Goal: Ask a question

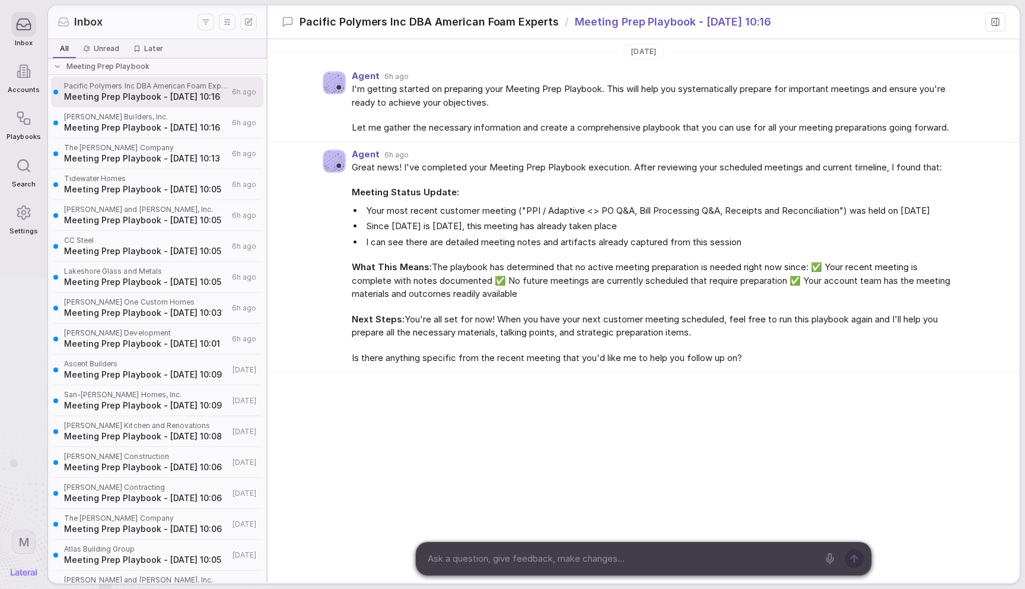
click at [312, 210] on div "Agent 6h ago Great news! I've completed your Meeting Prep Playbook execution. A…" at bounding box center [644, 257] width 752 height 230
click at [322, 109] on div "Agent 6h ago I'm getting started on preparing your Meeting Prep Playbook. This …" at bounding box center [644, 103] width 752 height 78
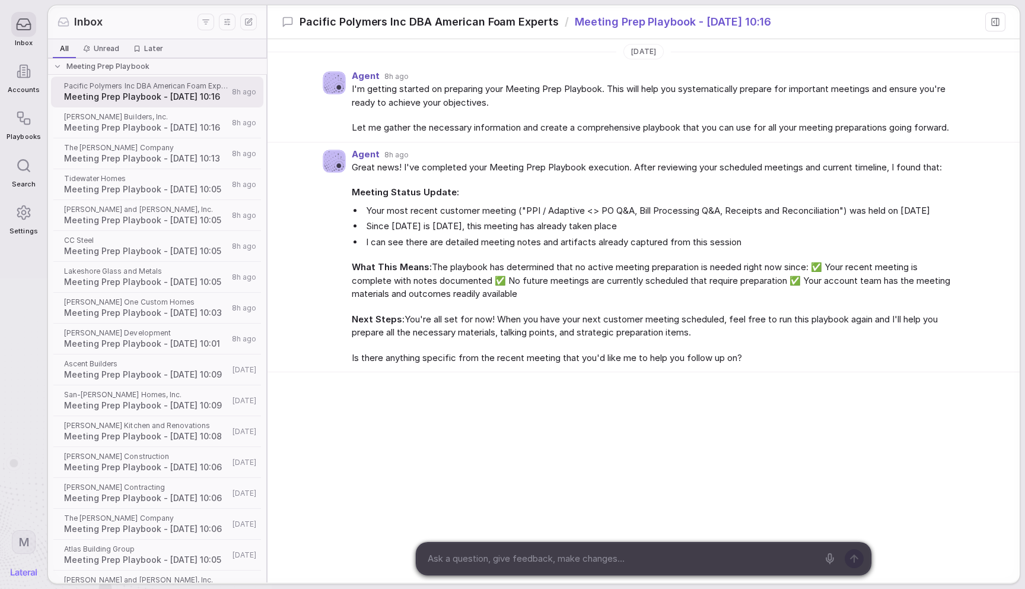
click at [431, 469] on div "[DATE] Agent 8h ago I'm getting started on preparing your Meeting Prep Playbook…" at bounding box center [644, 274] width 752 height 471
click at [500, 559] on textarea at bounding box center [621, 559] width 395 height 18
click at [500, 472] on div "Today Agent 8h ago I'm getting started on preparing your Meeting Prep Playbook.…" at bounding box center [644, 274] width 752 height 471
click at [165, 158] on span "Meeting Prep Playbook - [DATE] 10:13" at bounding box center [146, 159] width 164 height 12
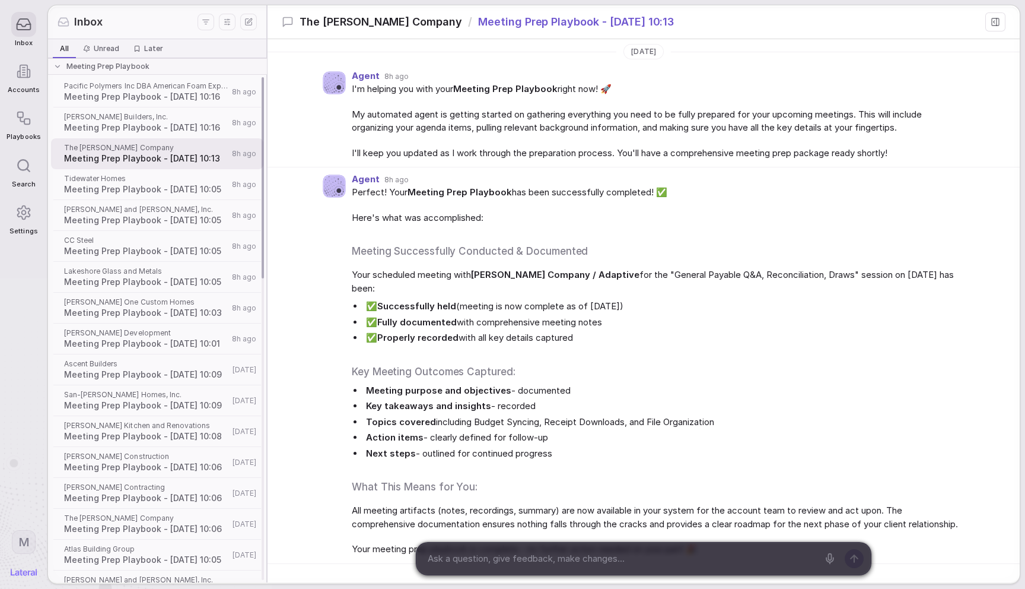
scroll to position [119, 0]
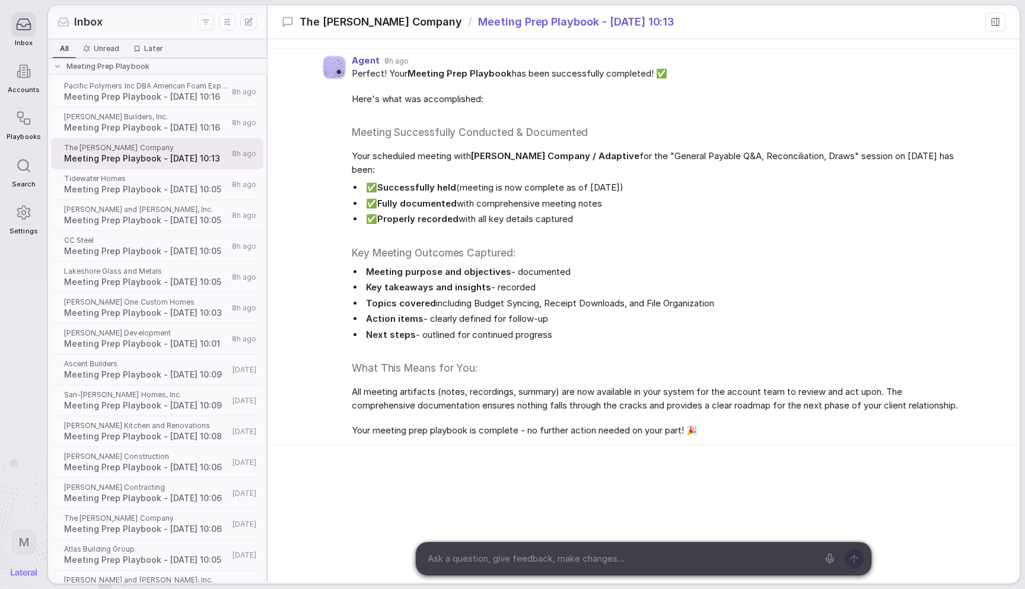
click at [303, 245] on div "Agent 8h ago Perfect! Your Meeting Prep Playbook has been successfully complete…" at bounding box center [644, 247] width 752 height 396
click at [465, 559] on textarea at bounding box center [621, 559] width 395 height 18
type textarea "can you show me the artifact?"
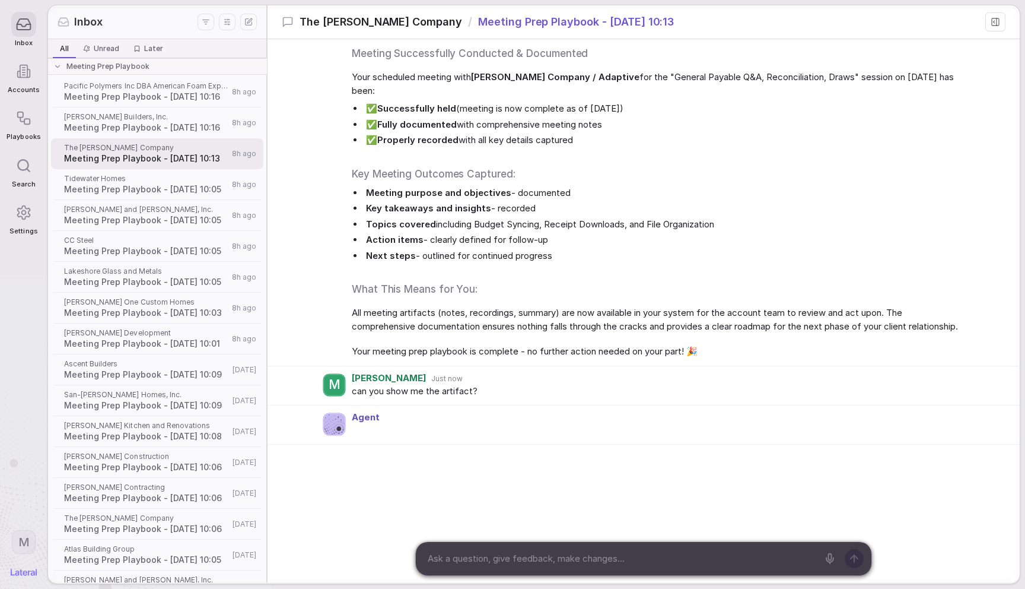
click at [431, 468] on div "Today Agent 8h ago I'm helping you with your Meeting Prep Playbook right now! 🚀…" at bounding box center [644, 212] width 752 height 741
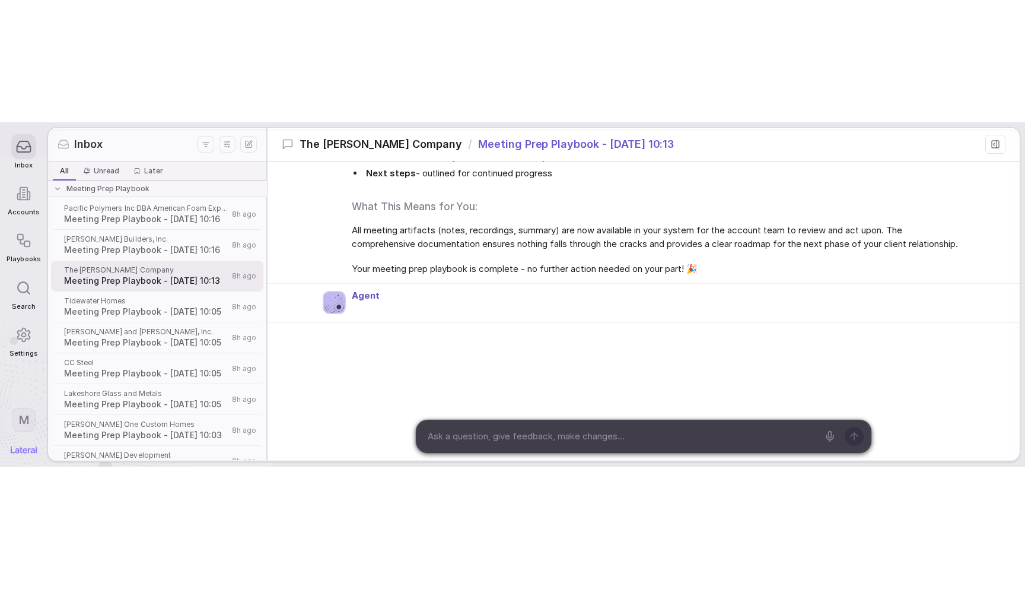
scroll to position [158, 0]
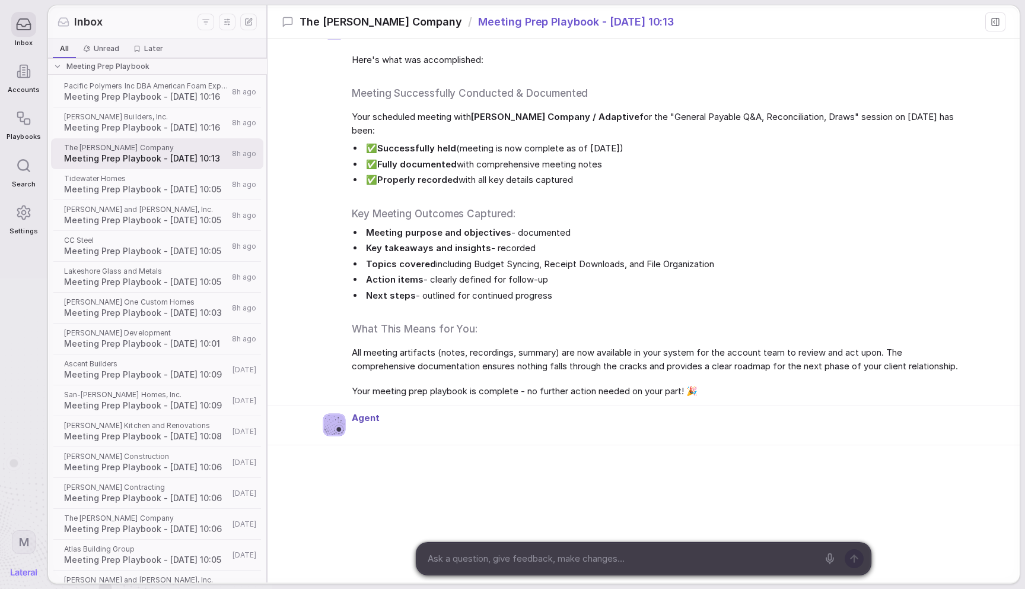
click at [308, 287] on div "Agent 8h ago Perfect! Your Meeting Prep Playbook has been successfully complete…" at bounding box center [644, 207] width 752 height 396
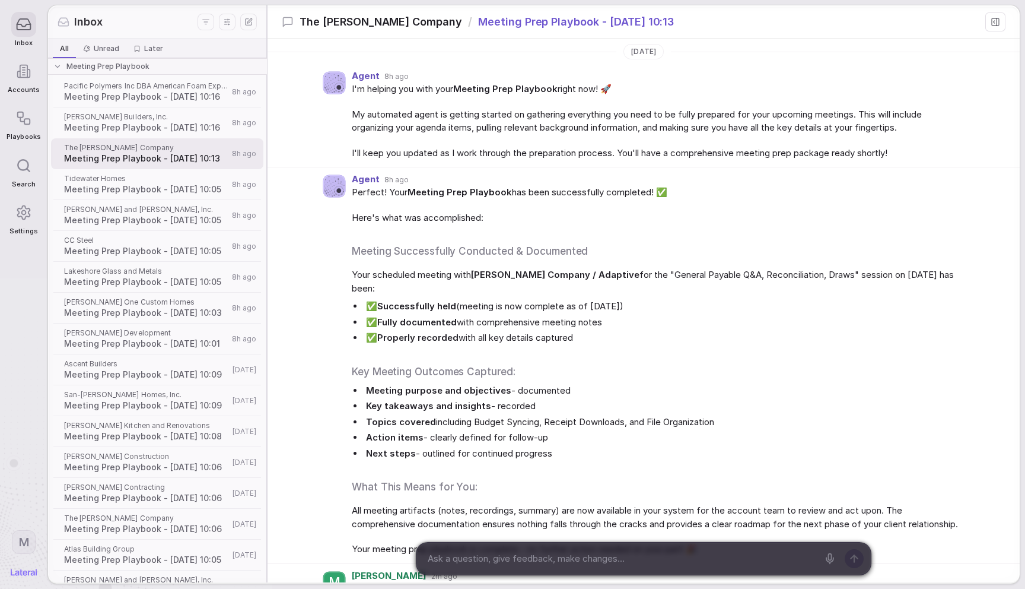
scroll to position [158, 0]
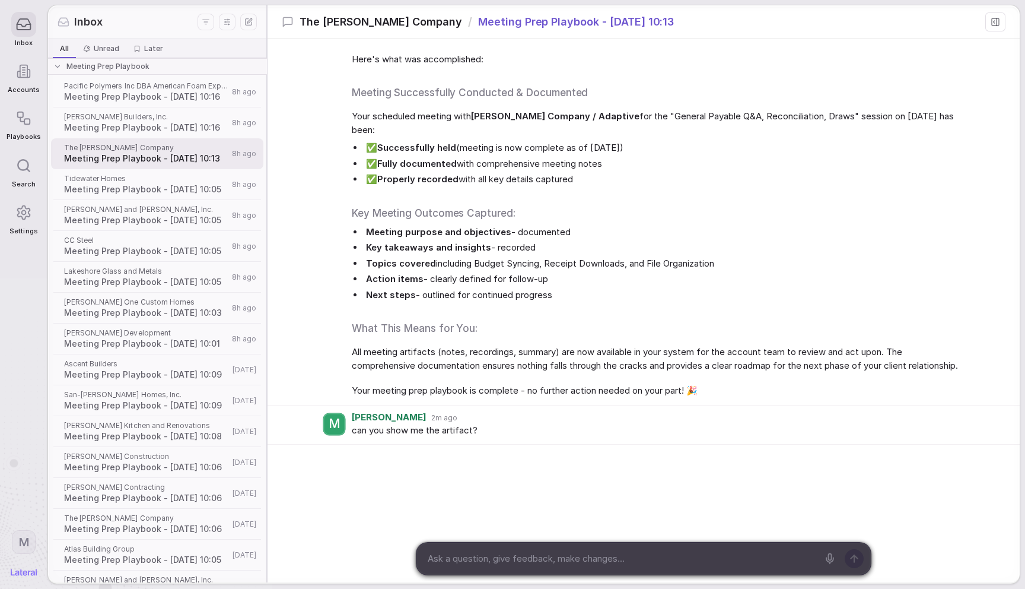
click at [493, 557] on textarea at bounding box center [621, 559] width 395 height 18
type textarea "what was our last touchpoint with them?"
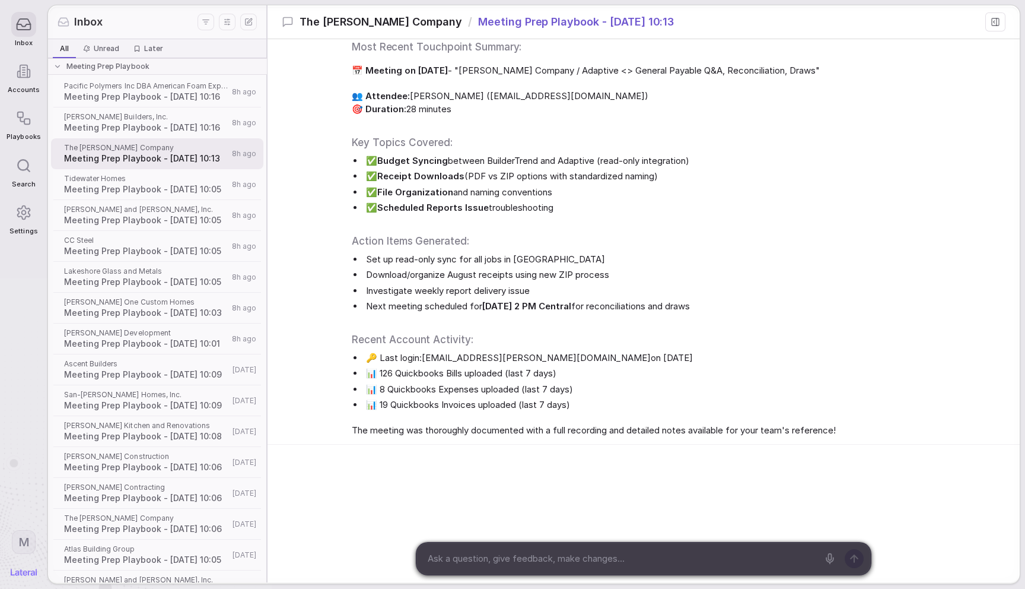
scroll to position [683, 0]
click at [678, 430] on span "The meeting was thoroughly documented with a full recording and detailed notes …" at bounding box center [656, 431] width 608 height 14
click at [654, 208] on li "✅ Scheduled Reports Issue troubleshooting" at bounding box center [662, 208] width 596 height 14
click at [178, 102] on span "Meeting Prep Playbook - [DATE] 10:16" at bounding box center [146, 97] width 164 height 12
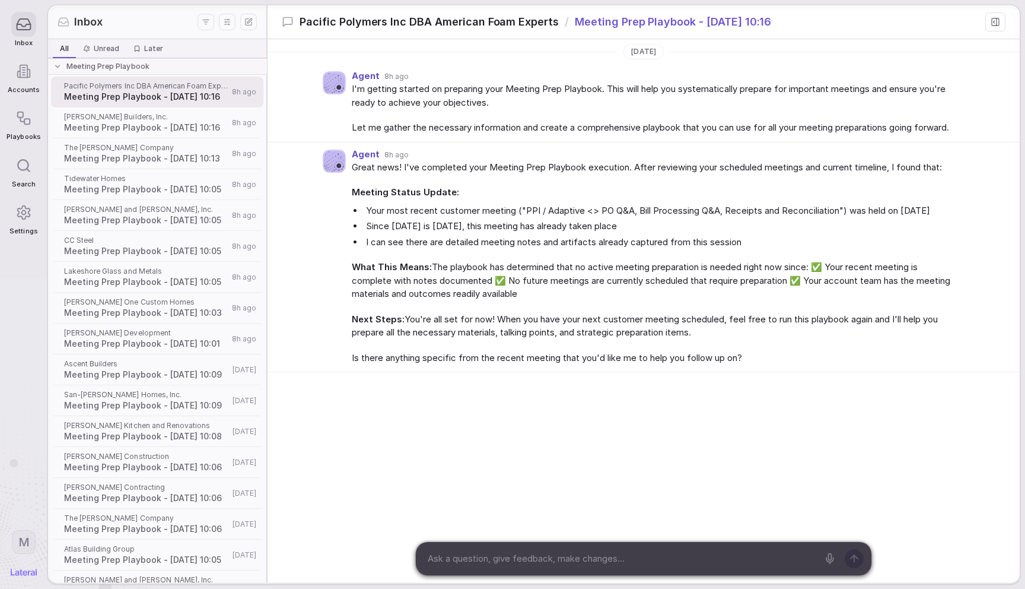
click at [390, 218] on li "Your most recent customer meeting ("PPI / Adaptive <> PO Q&A, Bill Processing Q…" at bounding box center [662, 211] width 596 height 14
drag, startPoint x: 393, startPoint y: 236, endPoint x: 404, endPoint y: 236, distance: 10.7
click at [397, 233] on li "Since [DATE] is [DATE], this meeting has already taken place" at bounding box center [662, 227] width 596 height 14
click at [404, 233] on li "Since [DATE] is [DATE], this meeting has already taken place" at bounding box center [662, 227] width 596 height 14
click at [401, 218] on li "Your most recent customer meeting ("PPI / Adaptive <> PO Q&A, Bill Processing Q…" at bounding box center [662, 211] width 596 height 14
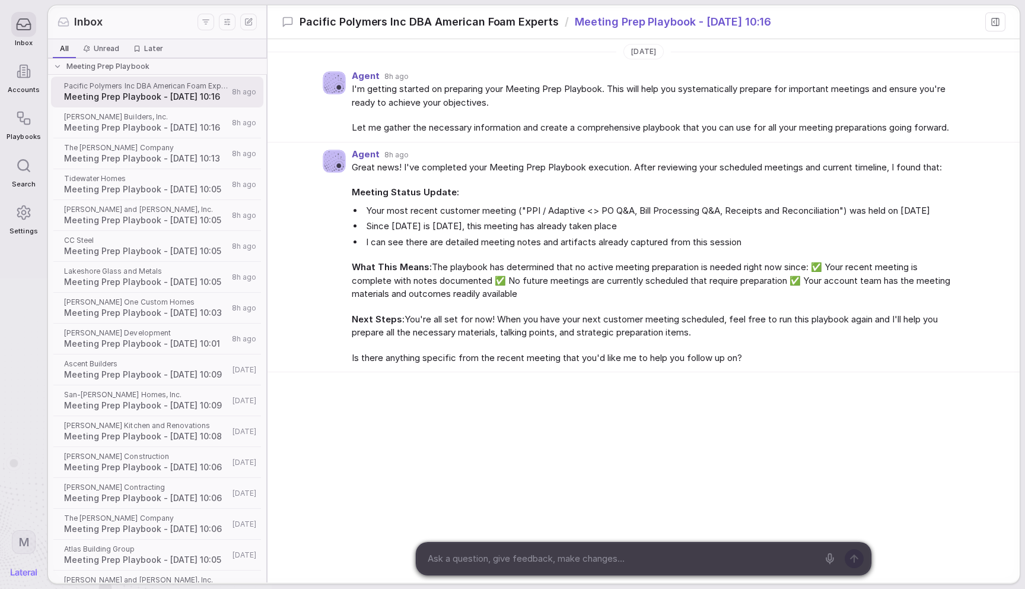
drag, startPoint x: 301, startPoint y: 125, endPoint x: 308, endPoint y: 122, distance: 7.7
click at [301, 124] on div "Agent 8h ago I'm getting started on preparing your Meeting Prep Playbook. This …" at bounding box center [644, 103] width 752 height 78
click at [413, 160] on div "Agent 8h ago" at bounding box center [656, 155] width 608 height 10
click at [418, 160] on div "Agent 8h ago" at bounding box center [656, 155] width 608 height 10
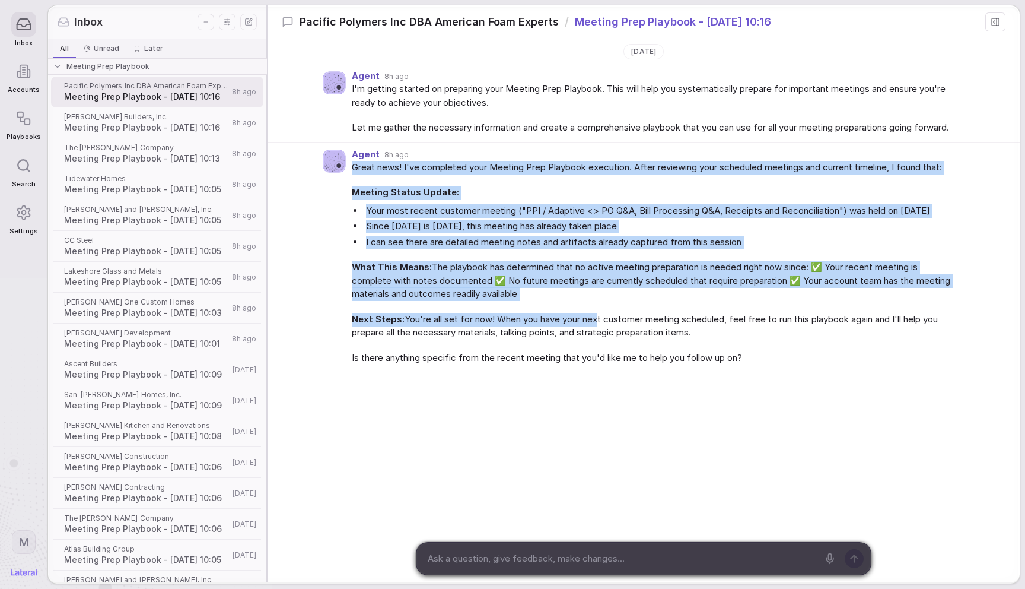
drag, startPoint x: 586, startPoint y: 278, endPoint x: 598, endPoint y: 334, distance: 57.6
click at [599, 334] on div "Agent 8h ago Great news! I've completed your Meeting Prep Playbook execution. A…" at bounding box center [656, 257] width 608 height 215
click at [598, 334] on span "Next Steps: You're all set for now! When you have your next customer meeting sc…" at bounding box center [656, 326] width 608 height 27
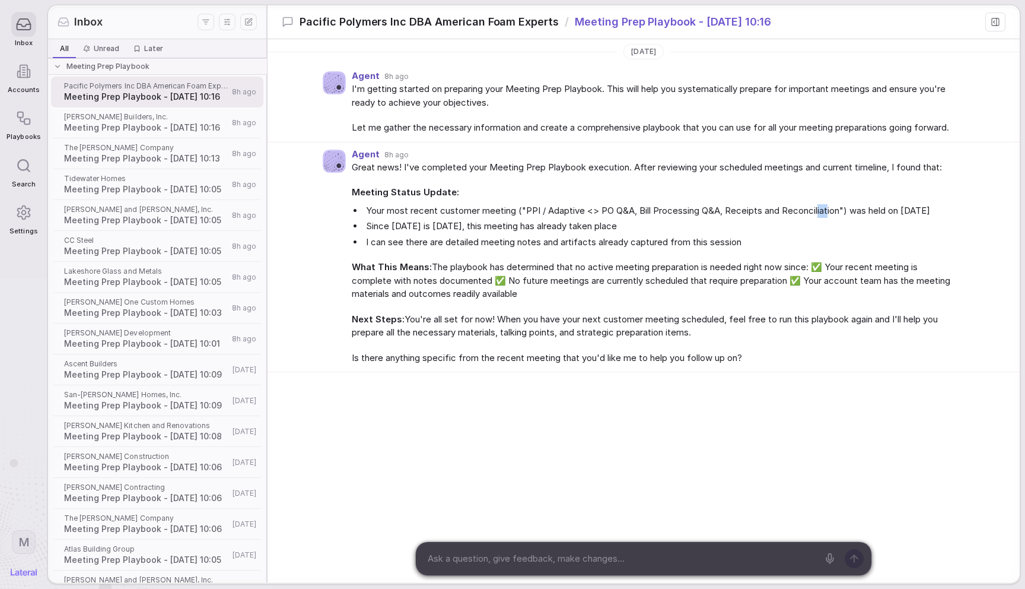
drag, startPoint x: 821, startPoint y: 218, endPoint x: 878, endPoint y: 231, distance: 58.4
click at [833, 218] on li "Your most recent customer meeting ("PPI / Adaptive <> PO Q&A, Bill Processing Q…" at bounding box center [662, 211] width 596 height 14
click at [865, 233] on li "Since [DATE] is [DATE], this meeting has already taken place" at bounding box center [662, 227] width 596 height 14
drag, startPoint x: 714, startPoint y: 227, endPoint x: 732, endPoint y: 242, distance: 23.2
click at [718, 218] on li "Your most recent customer meeting ("PPI / Adaptive <> PO Q&A, Bill Processing Q…" at bounding box center [662, 211] width 596 height 14
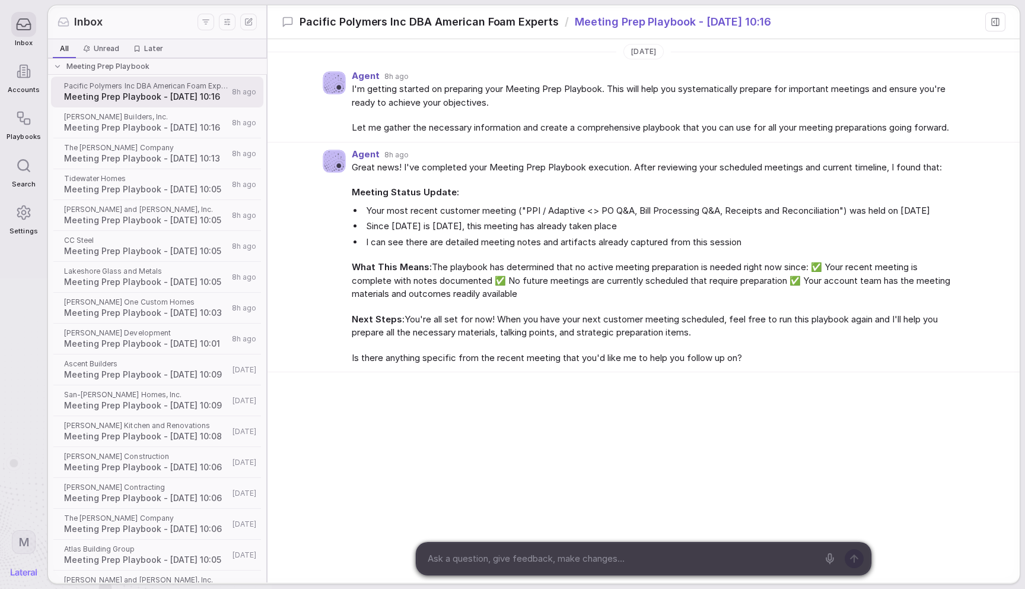
drag, startPoint x: 732, startPoint y: 242, endPoint x: 649, endPoint y: 240, distance: 83.1
click at [732, 233] on li "Since [DATE] is [DATE], this meeting has already taken place" at bounding box center [662, 227] width 596 height 14
drag, startPoint x: 468, startPoint y: 243, endPoint x: 539, endPoint y: 239, distance: 71.9
click at [469, 233] on li "Since [DATE] is [DATE], this meeting has already taken place" at bounding box center [662, 227] width 596 height 14
drag, startPoint x: 540, startPoint y: 239, endPoint x: 548, endPoint y: 240, distance: 7.7
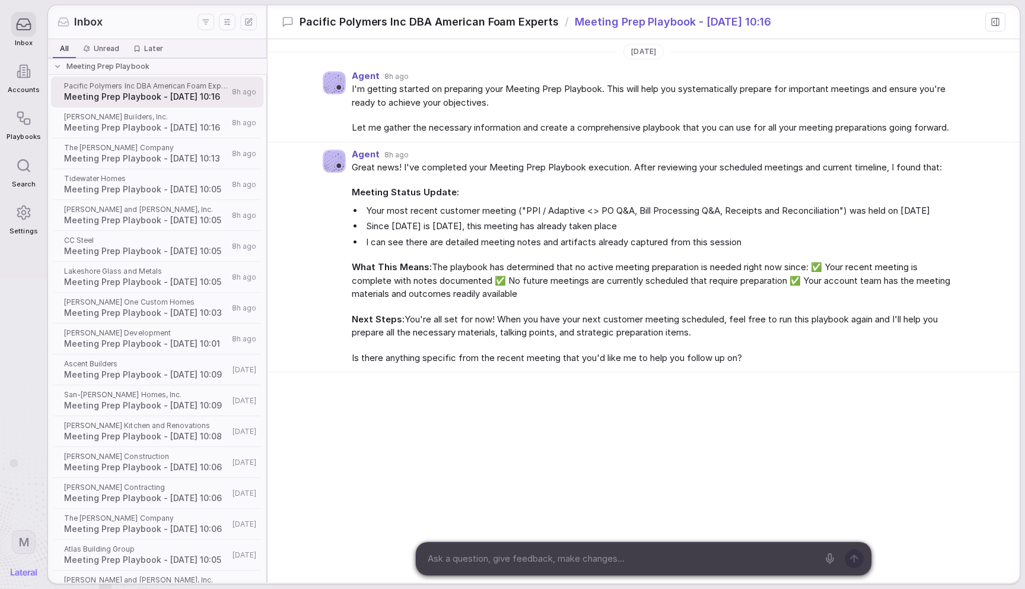
click at [541, 233] on li "Since [DATE] is [DATE], this meeting has already taken place" at bounding box center [662, 227] width 596 height 14
click at [726, 233] on li "Since [DATE] is [DATE], this meeting has already taken place" at bounding box center [662, 227] width 596 height 14
